Goal: Transaction & Acquisition: Purchase product/service

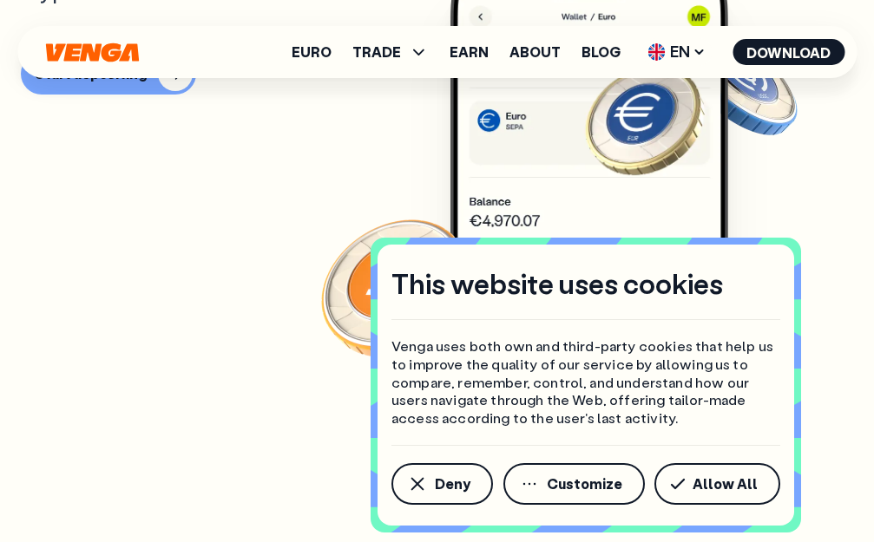
scroll to position [1388, 0]
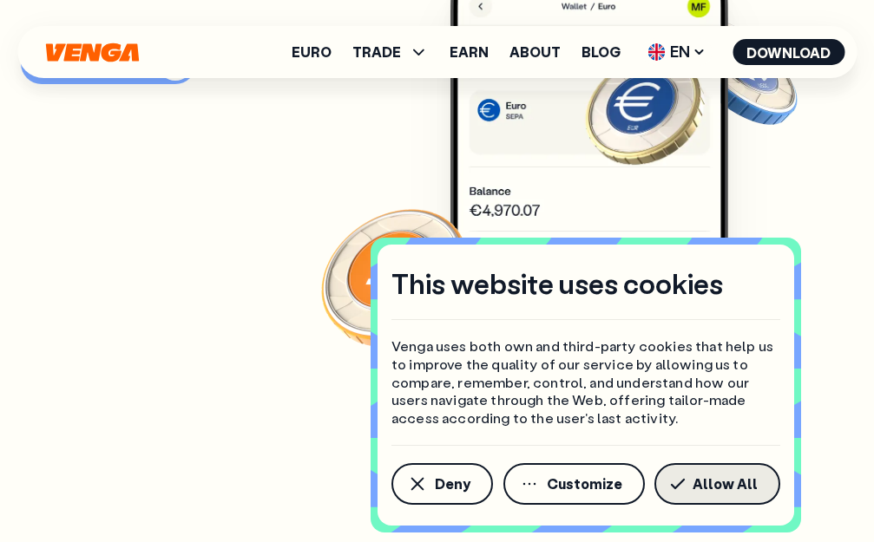
click at [707, 501] on button "Allow All" at bounding box center [717, 484] width 126 height 42
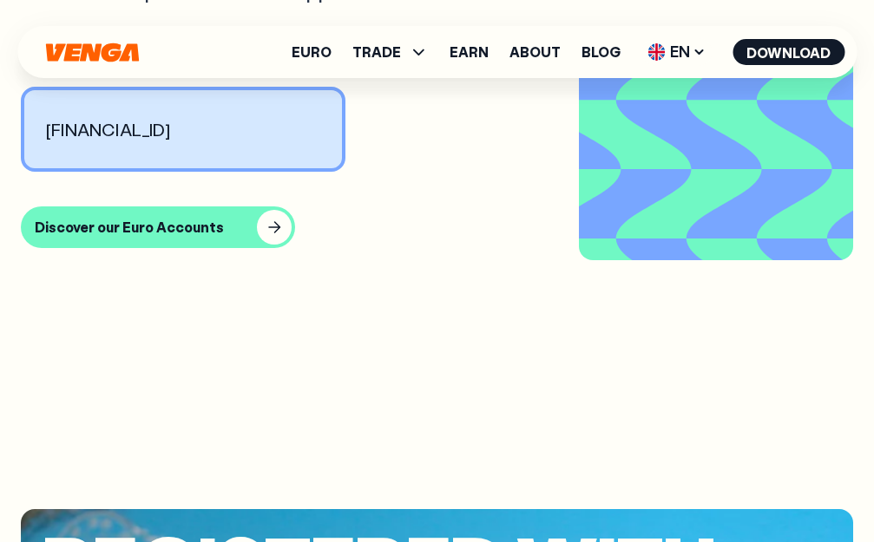
scroll to position [3991, 0]
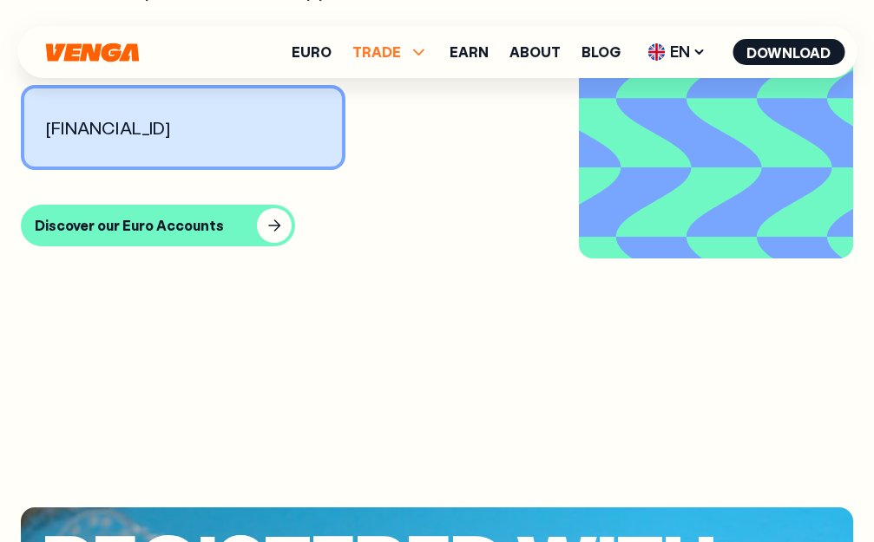
click at [372, 46] on span "TRADE" at bounding box center [376, 52] width 49 height 14
click at [416, 123] on ul "Buy Sell Swap Exchange" at bounding box center [390, 128] width 93 height 107
click at [403, 115] on link "Sell" at bounding box center [390, 115] width 29 height 18
click at [400, 114] on link "Sell" at bounding box center [390, 115] width 29 height 18
click at [389, 114] on link "Sell" at bounding box center [390, 115] width 29 height 18
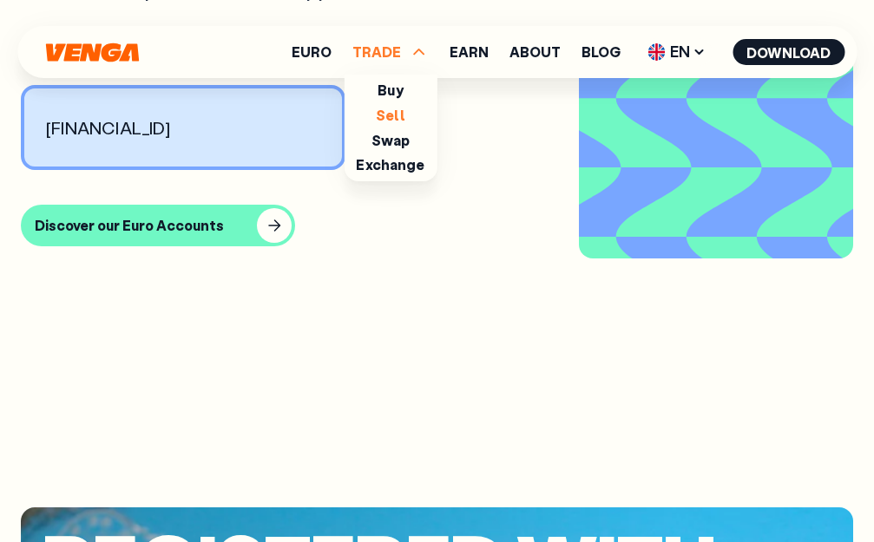
click at [386, 113] on link "Sell" at bounding box center [390, 115] width 29 height 18
click at [370, 110] on ul "Buy Sell Swap Exchange" at bounding box center [390, 128] width 93 height 107
click at [303, 369] on article "Cash out to your bank Withdraw euros straight to your regular bank account — sm…" at bounding box center [437, 42] width 832 height 888
click at [396, 49] on span "TRADE" at bounding box center [376, 52] width 49 height 14
drag, startPoint x: 404, startPoint y: 99, endPoint x: 404, endPoint y: 75, distance: 24.3
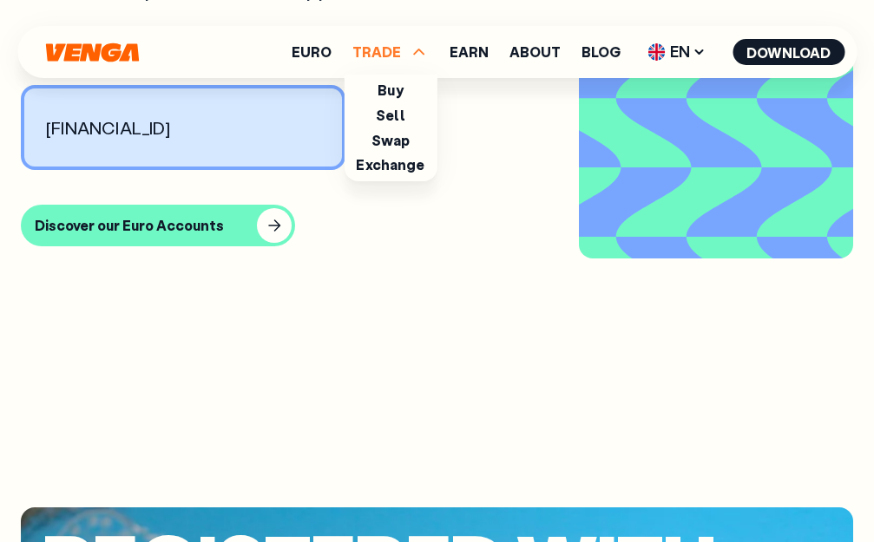
click at [403, 92] on li "Buy" at bounding box center [389, 91] width 25 height 18
click at [403, 72] on div "Euro TRADE Buy Sell Swap Exchange Earn About Blog EN English - EN Español - ES …" at bounding box center [436, 52] width 839 height 52
click at [400, 62] on ul "Euro TRADE Buy Sell Swap Exchange Earn About Blog EN English - EN Español - ES …" at bounding box center [568, 52] width 553 height 28
click at [397, 64] on ul "Euro TRADE Buy Sell Swap Exchange Earn About Blog EN English - EN Español - ES …" at bounding box center [568, 52] width 553 height 28
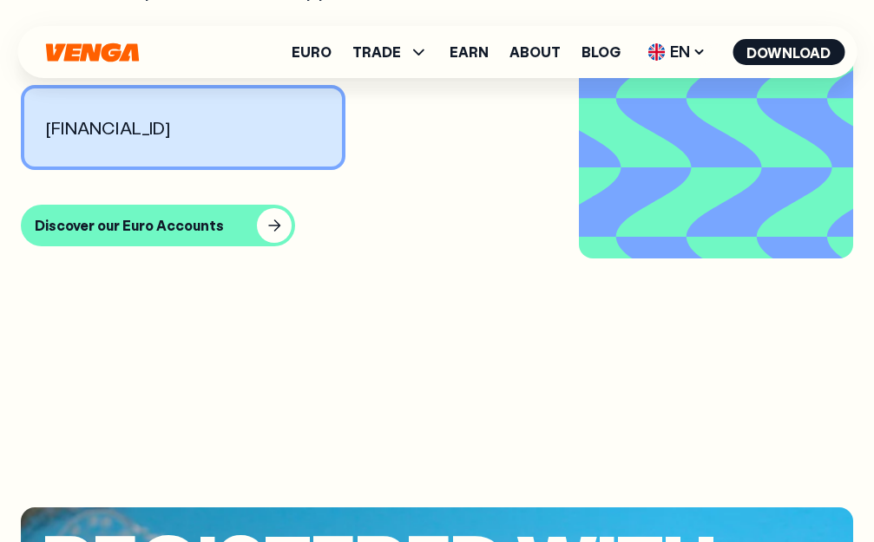
click at [399, 63] on ul "Euro TRADE Buy Sell Swap Exchange Earn About Blog EN English - EN Español - ES …" at bounding box center [568, 52] width 553 height 28
click at [411, 51] on span "TRADE" at bounding box center [390, 52] width 76 height 21
click at [391, 112] on link "Sell" at bounding box center [390, 115] width 29 height 18
click at [392, 90] on link "Buy" at bounding box center [389, 90] width 25 height 18
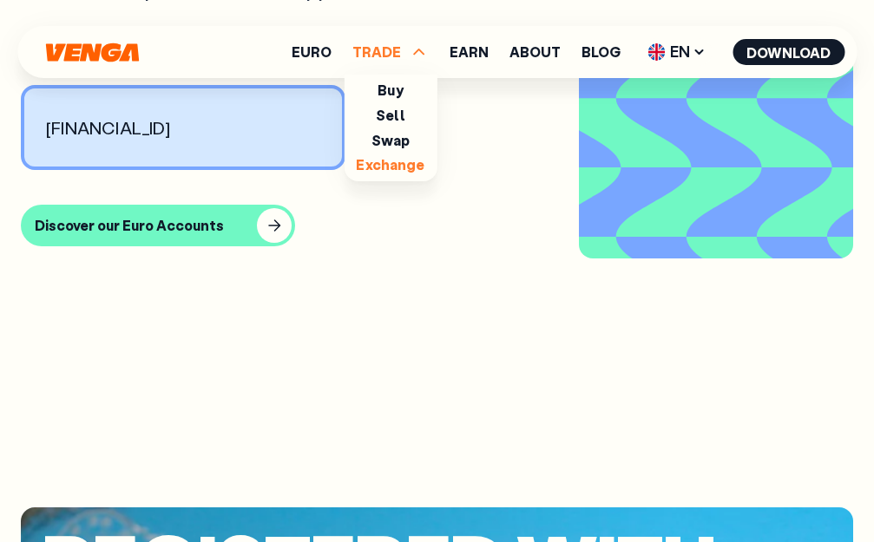
click at [403, 157] on link "Exchange" at bounding box center [390, 164] width 69 height 18
